Goal: Information Seeking & Learning: Learn about a topic

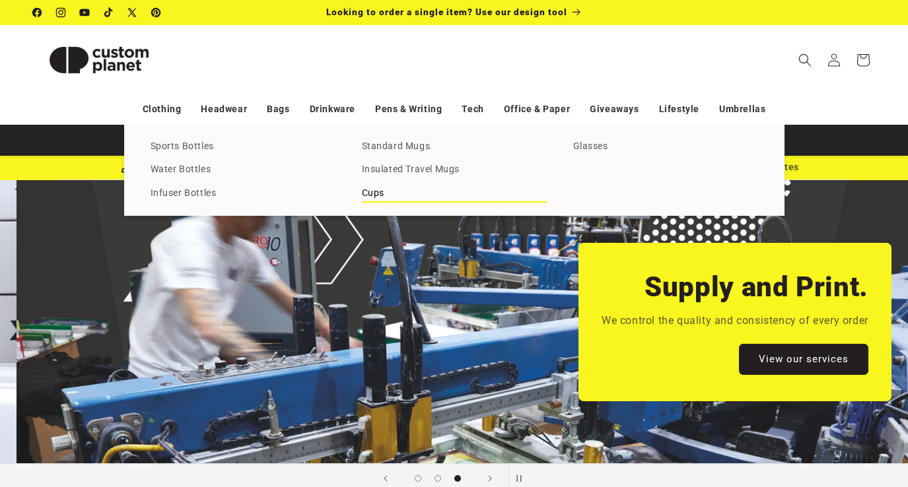
scroll to position [0, 1815]
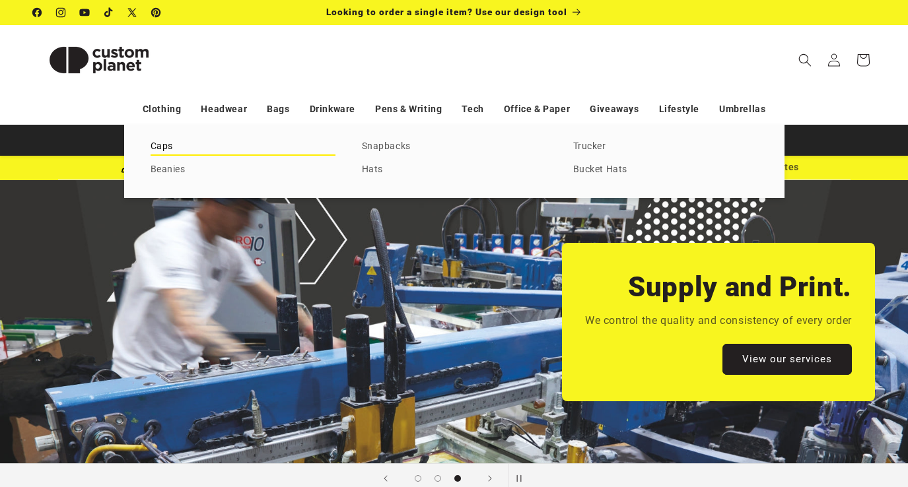
click at [160, 145] on link "Caps" at bounding box center [242, 147] width 185 height 18
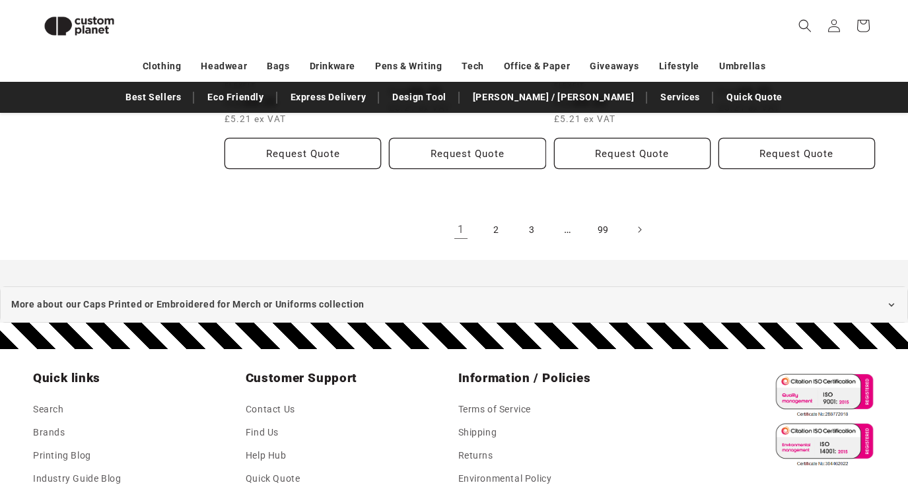
scroll to position [1605, 0]
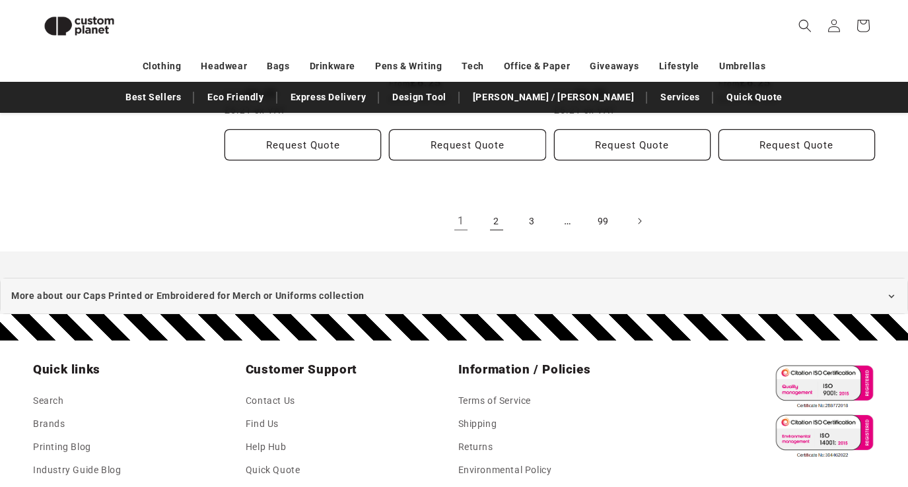
click at [498, 221] on link "2" at bounding box center [496, 221] width 29 height 29
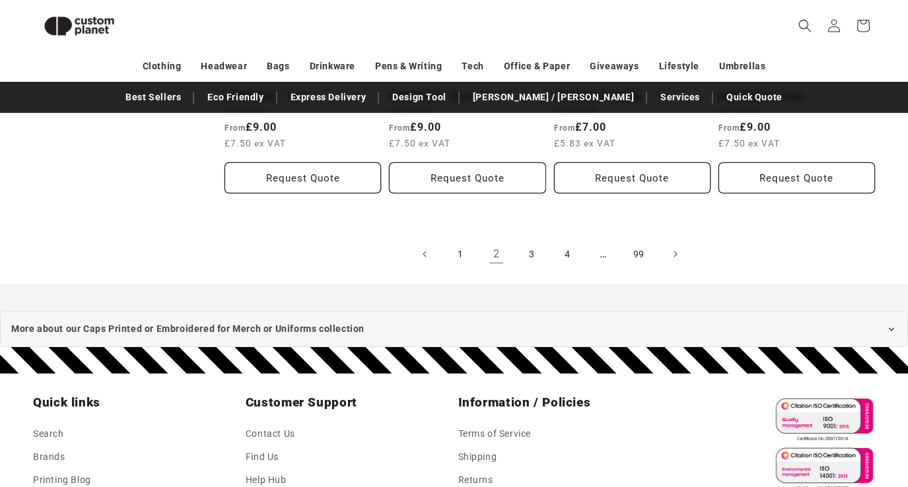
scroll to position [1548, 0]
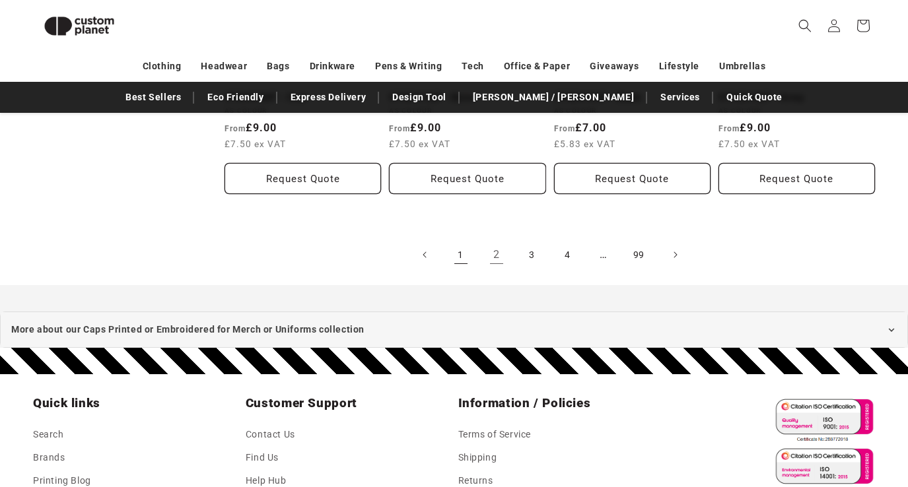
click at [461, 242] on link "1" at bounding box center [460, 254] width 29 height 29
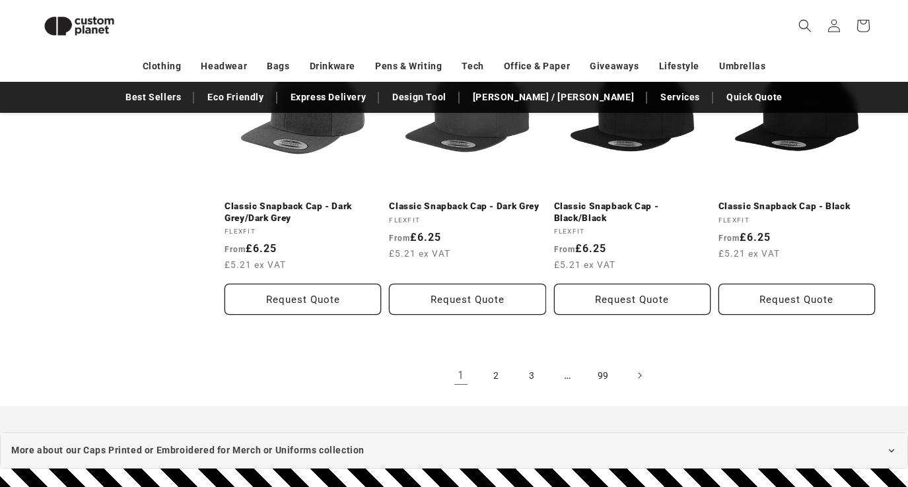
scroll to position [1542, 0]
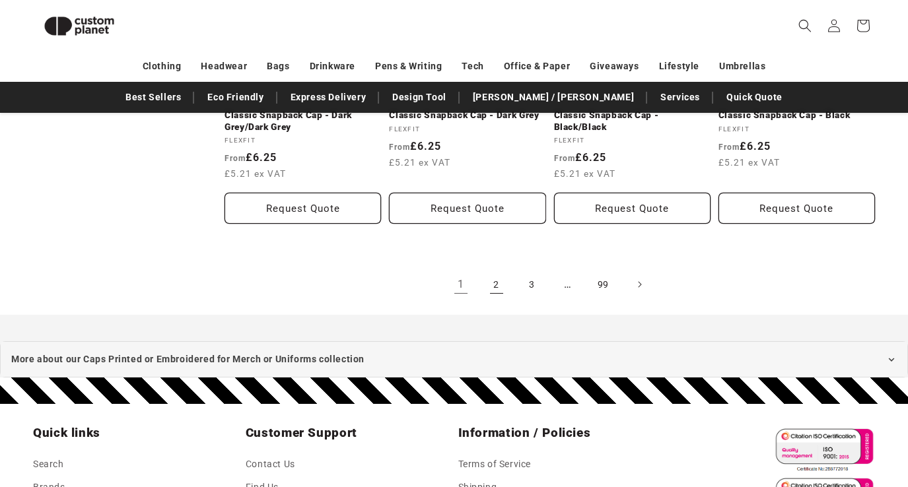
click at [493, 281] on link "2" at bounding box center [496, 284] width 29 height 29
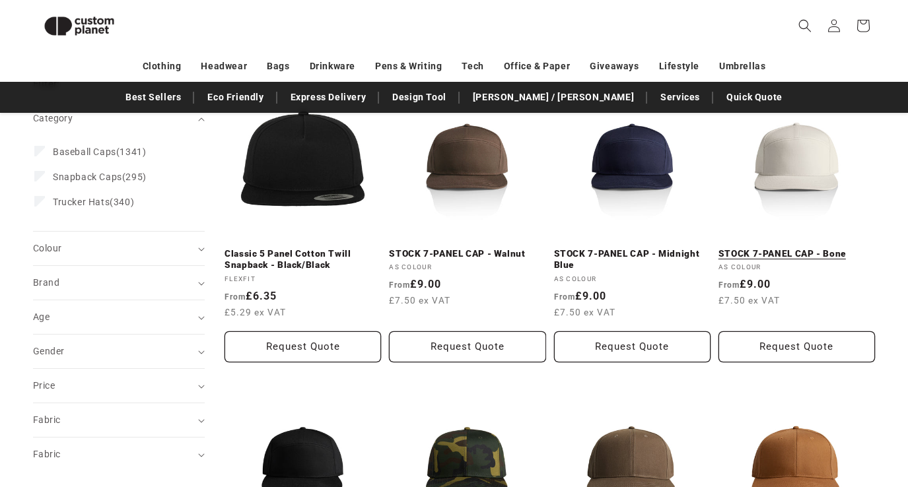
scroll to position [168, 0]
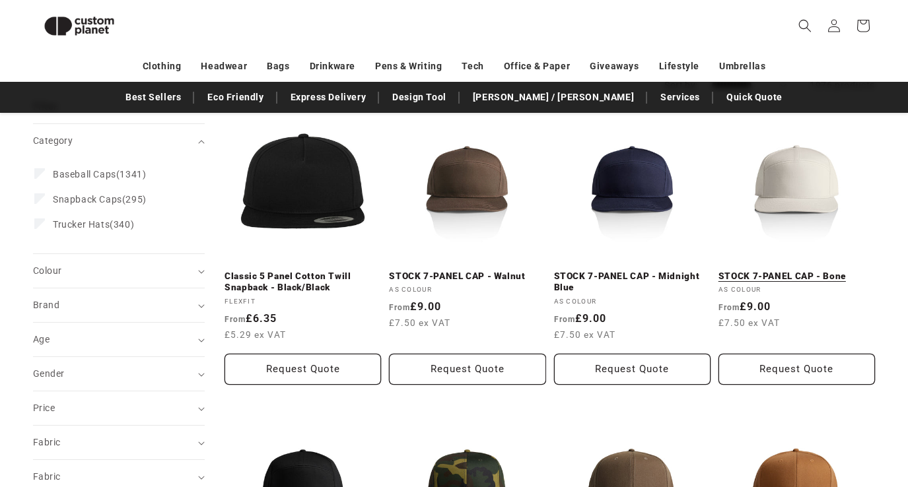
click at [797, 271] on link "STOCK 7-PANEL CAP - Bone" at bounding box center [796, 277] width 156 height 12
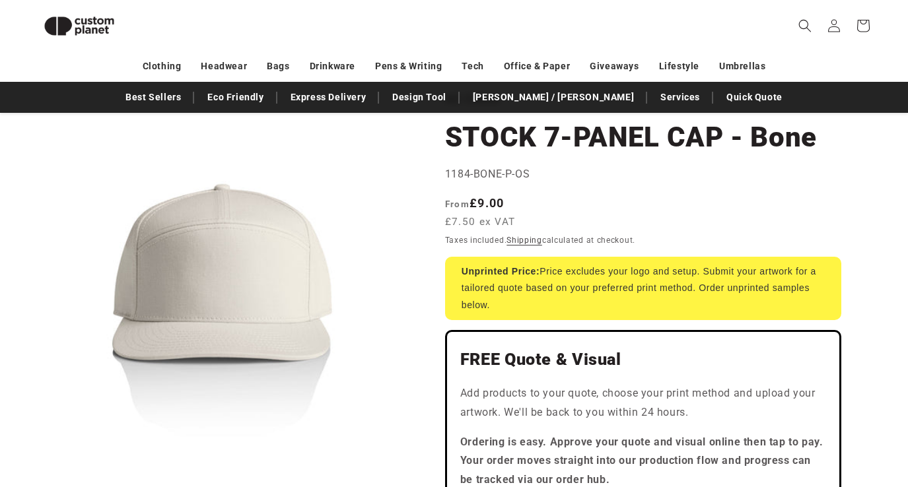
scroll to position [100, 0]
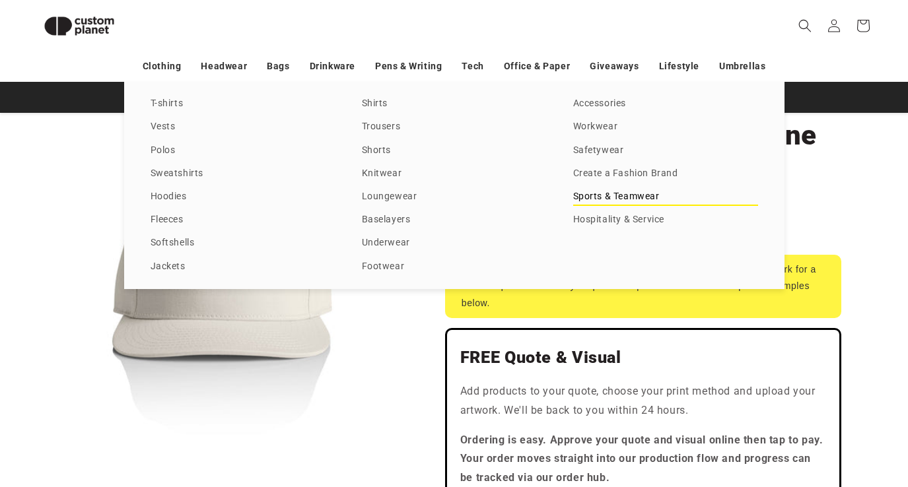
click at [596, 192] on link "Sports & Teamwear" at bounding box center [665, 197] width 185 height 18
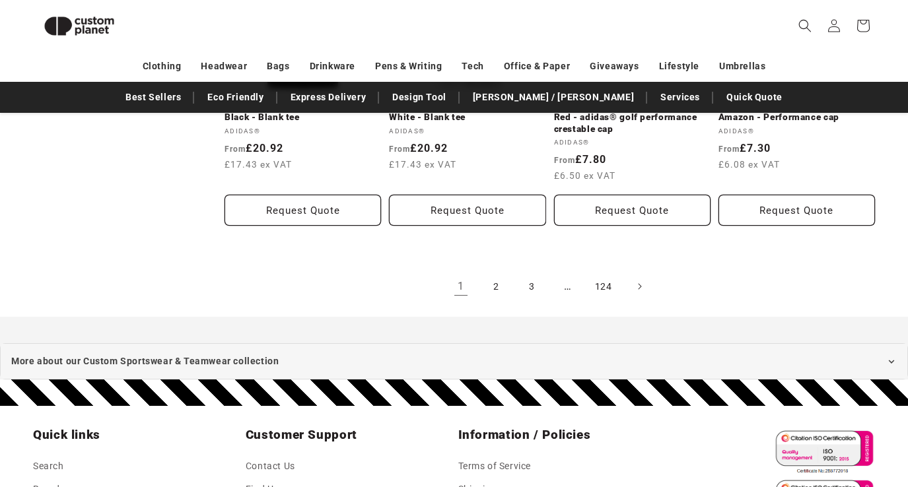
scroll to position [1575, 0]
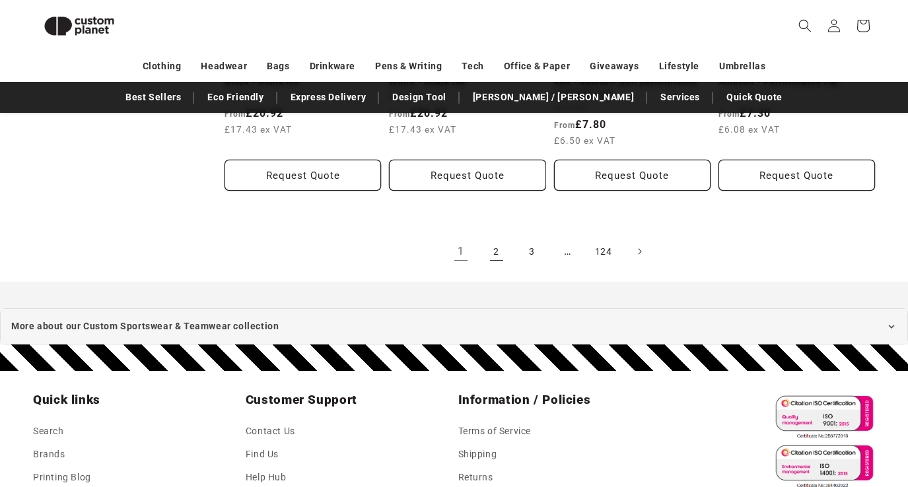
click at [498, 248] on link "2" at bounding box center [496, 251] width 29 height 29
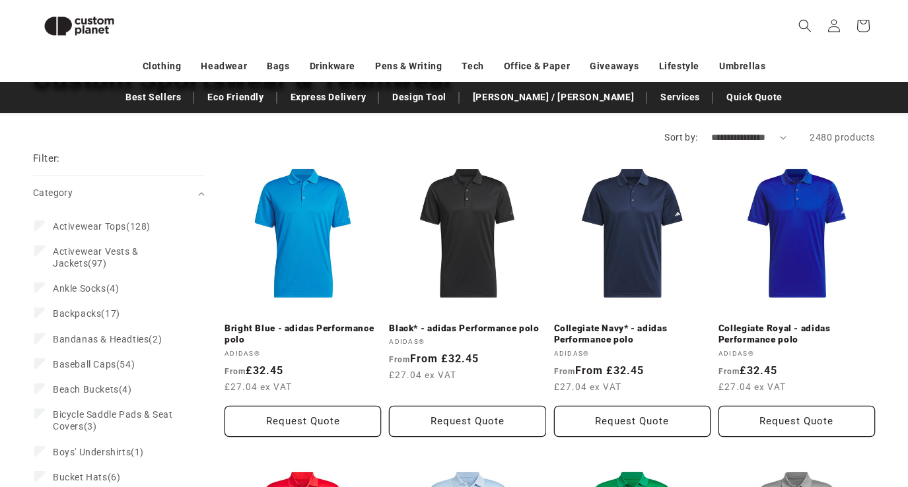
scroll to position [0, 0]
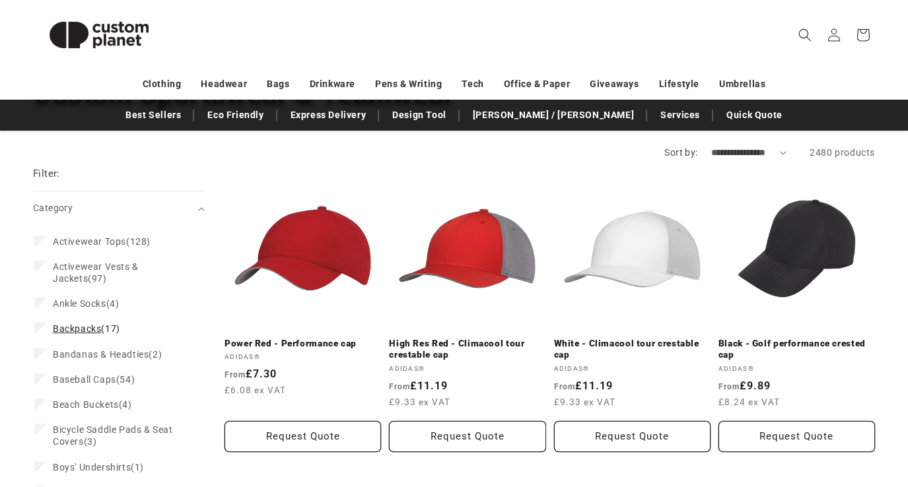
scroll to position [153, 0]
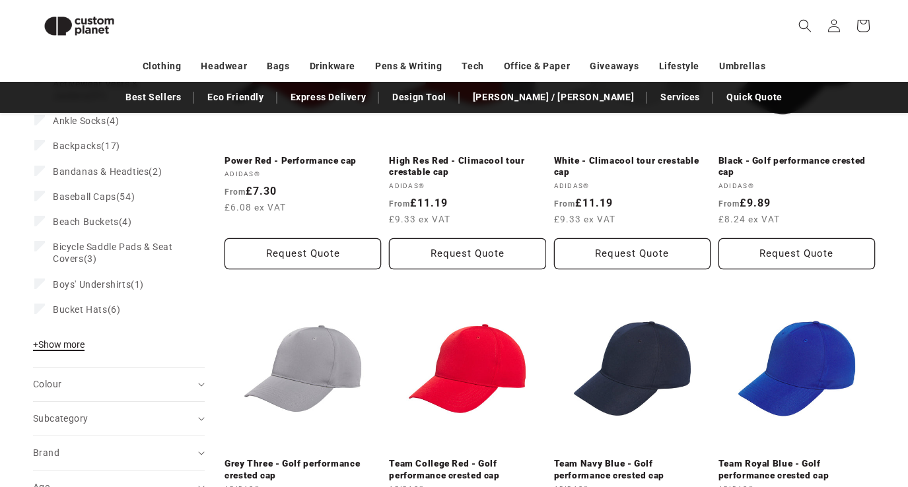
click at [63, 345] on span "+ Show more" at bounding box center [58, 344] width 51 height 11
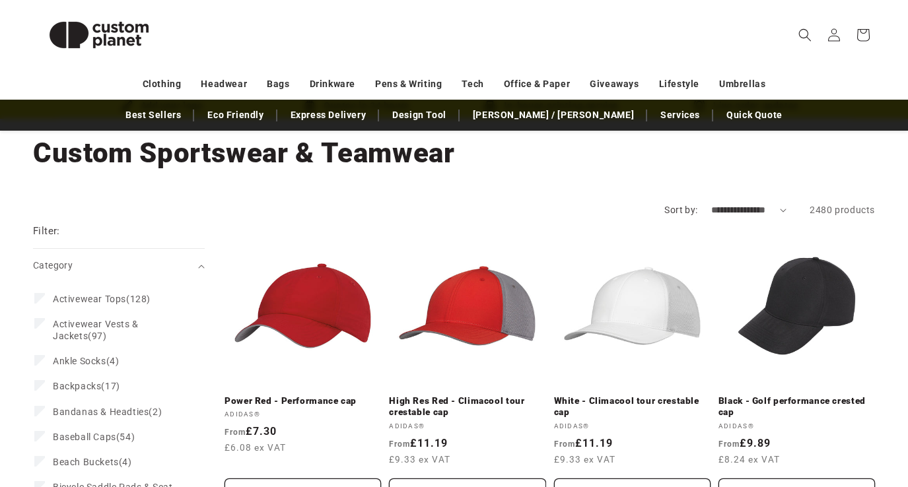
scroll to position [0, 0]
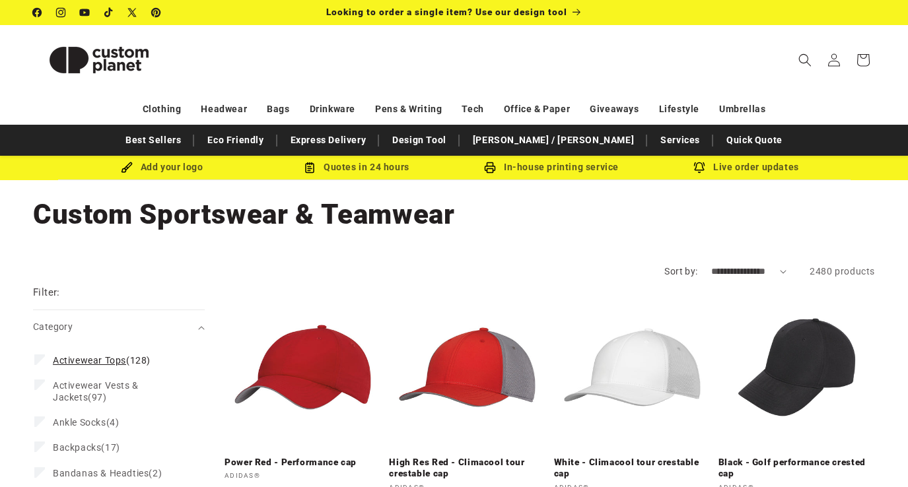
click at [87, 362] on span "Activewear Tops" at bounding box center [89, 360] width 73 height 11
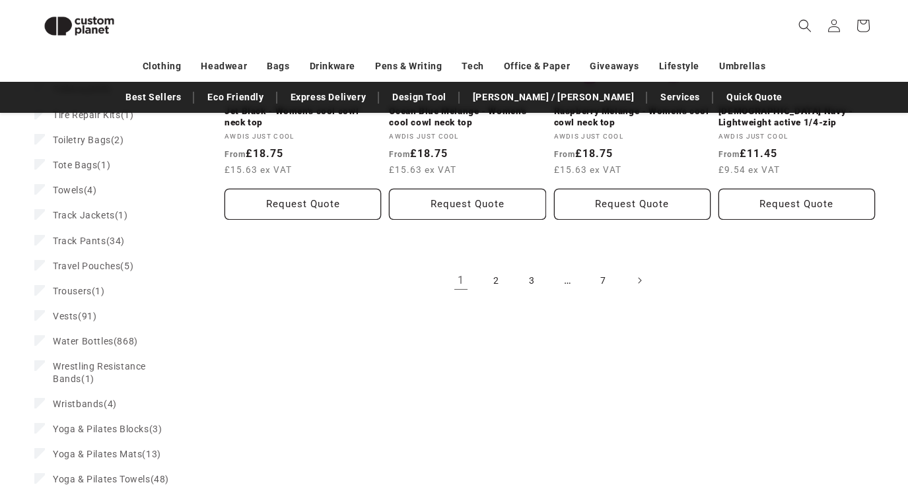
scroll to position [1497, 0]
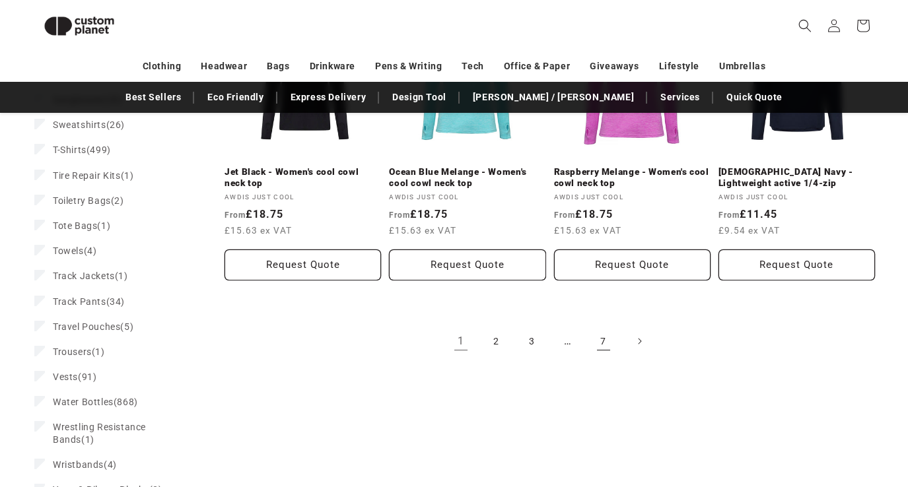
click at [607, 332] on link "7" at bounding box center [603, 341] width 29 height 29
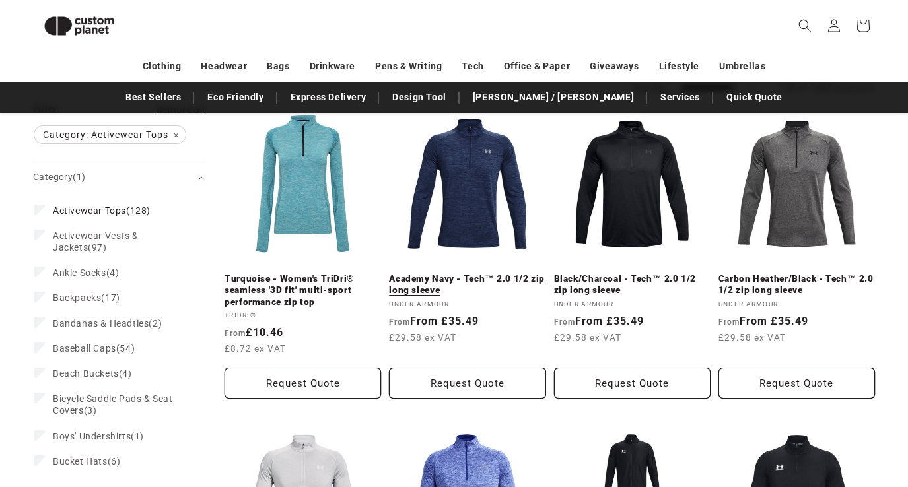
scroll to position [220, 0]
